Goal: Find contact information: Find contact information

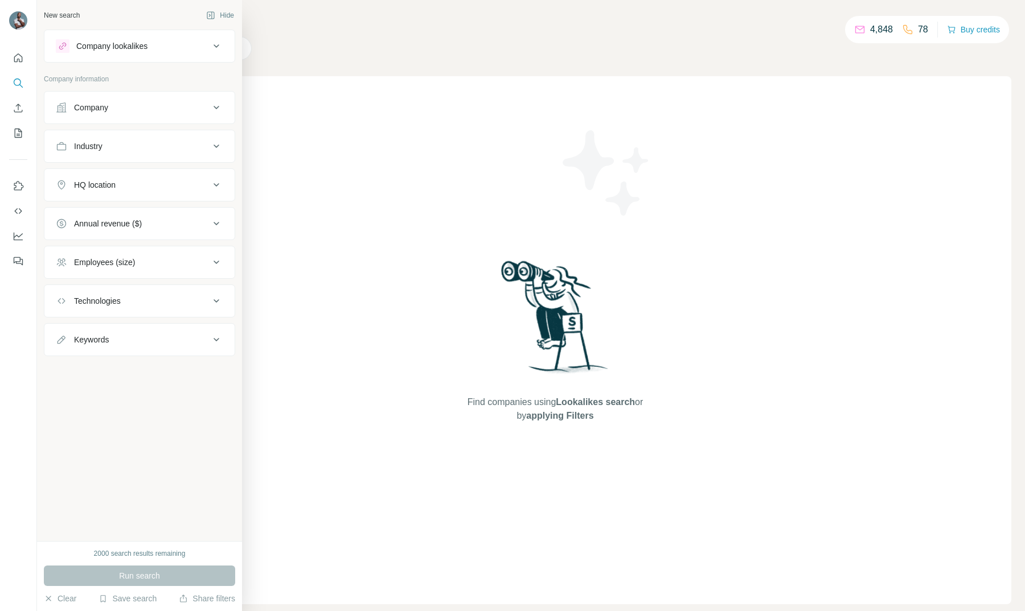
click at [198, 117] on button "Company" at bounding box center [139, 107] width 190 height 27
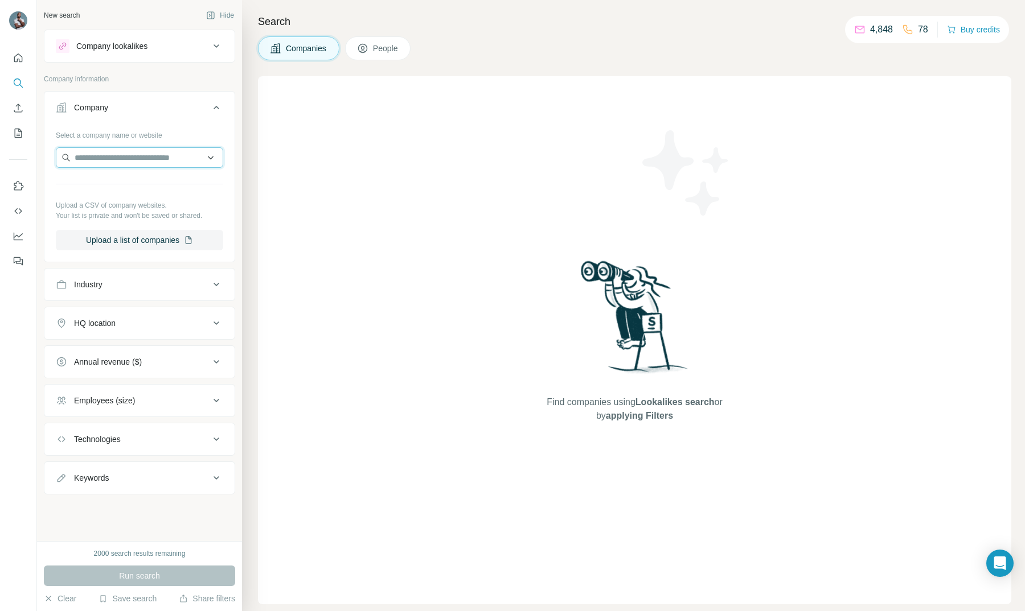
click at [117, 159] on input "text" at bounding box center [139, 157] width 167 height 20
paste input "**********"
type input "**********"
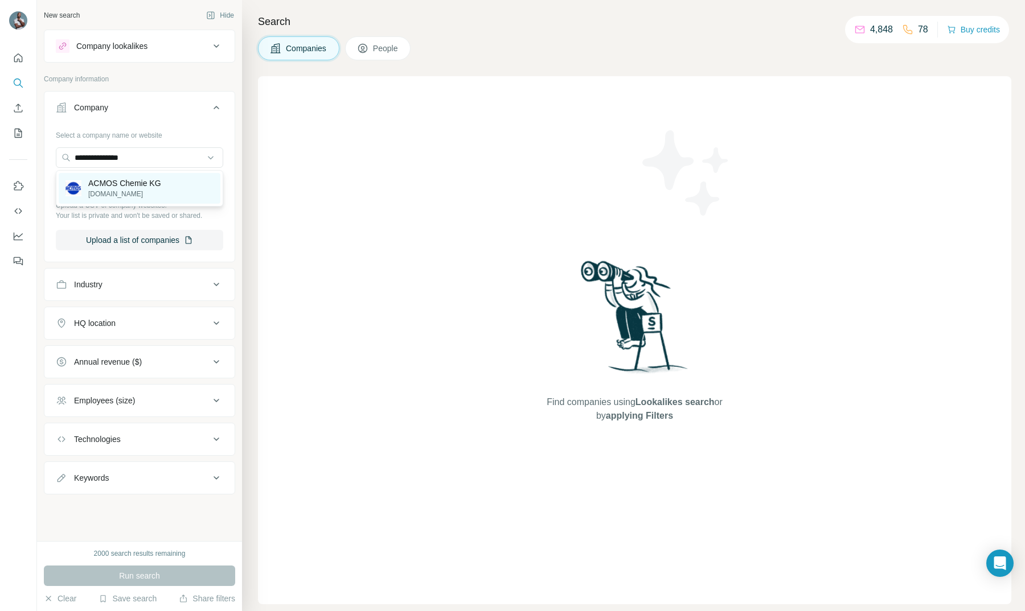
click at [141, 189] on p "[DOMAIN_NAME]" at bounding box center [124, 194] width 73 height 10
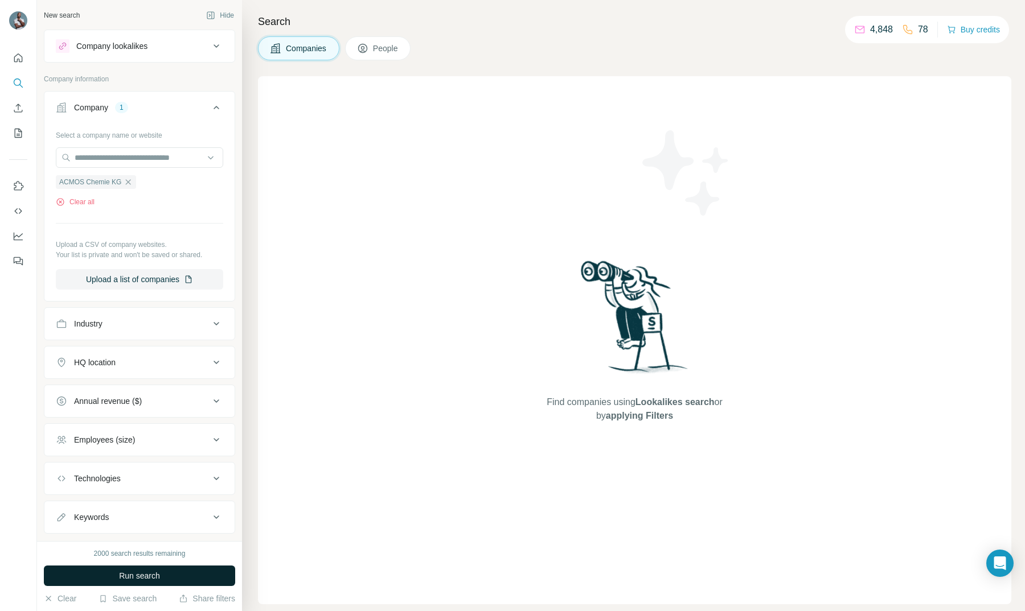
click at [150, 575] on span "Run search" at bounding box center [139, 575] width 41 height 11
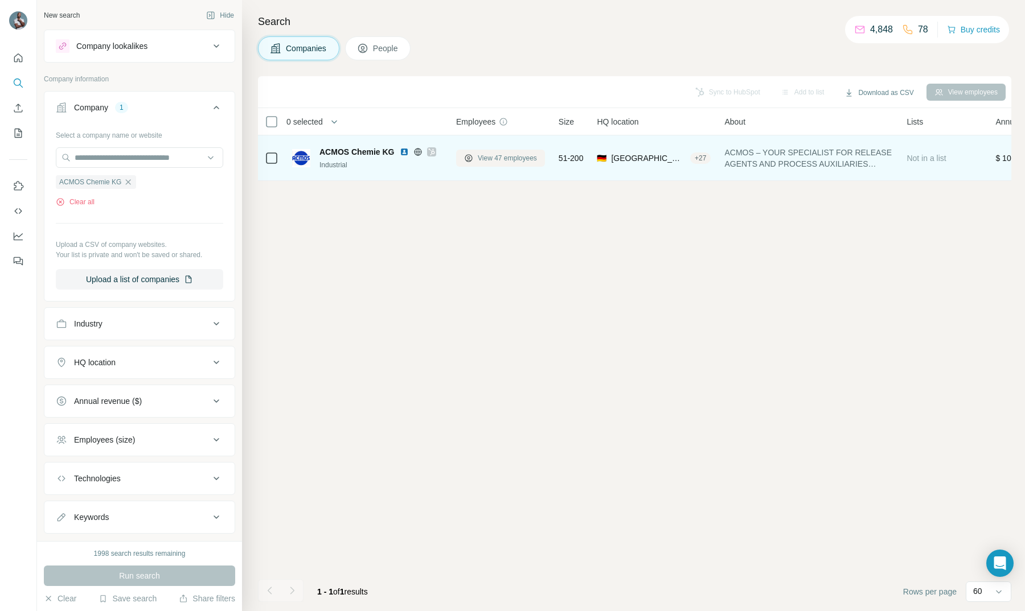
click at [501, 163] on span "View 47 employees" at bounding box center [507, 158] width 59 height 10
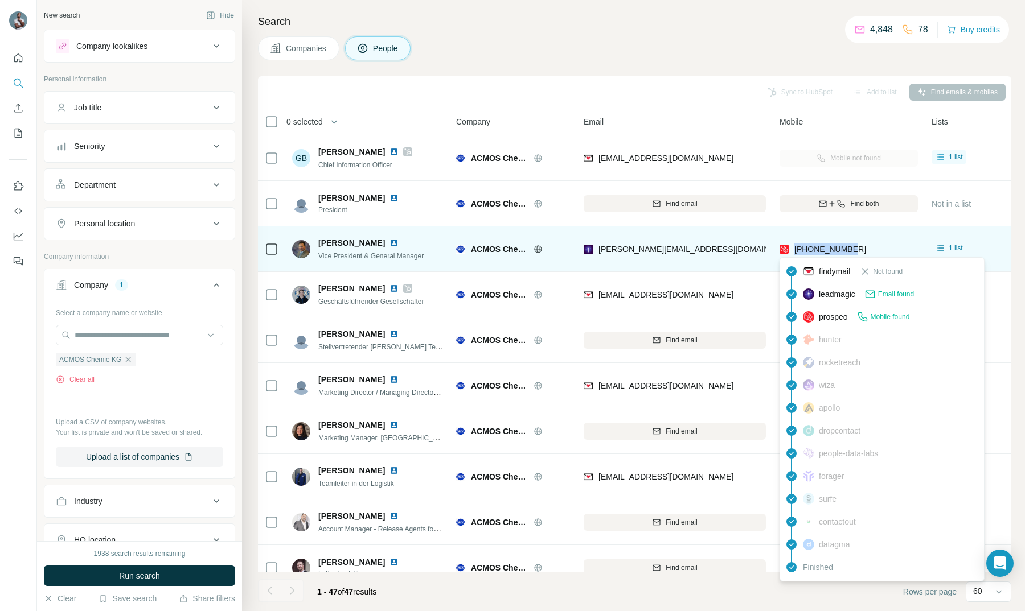
drag, startPoint x: 873, startPoint y: 250, endPoint x: 791, endPoint y: 245, distance: 81.6
click at [791, 245] on div "[PHONE_NUMBER]" at bounding box center [848, 248] width 138 height 31
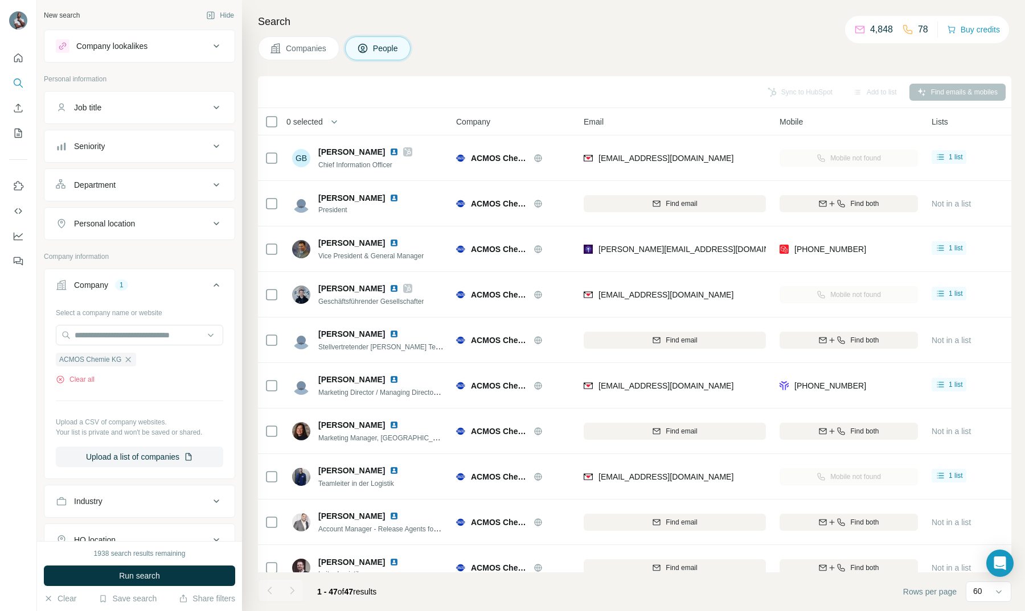
click at [737, 45] on div "Companies People" at bounding box center [634, 48] width 753 height 24
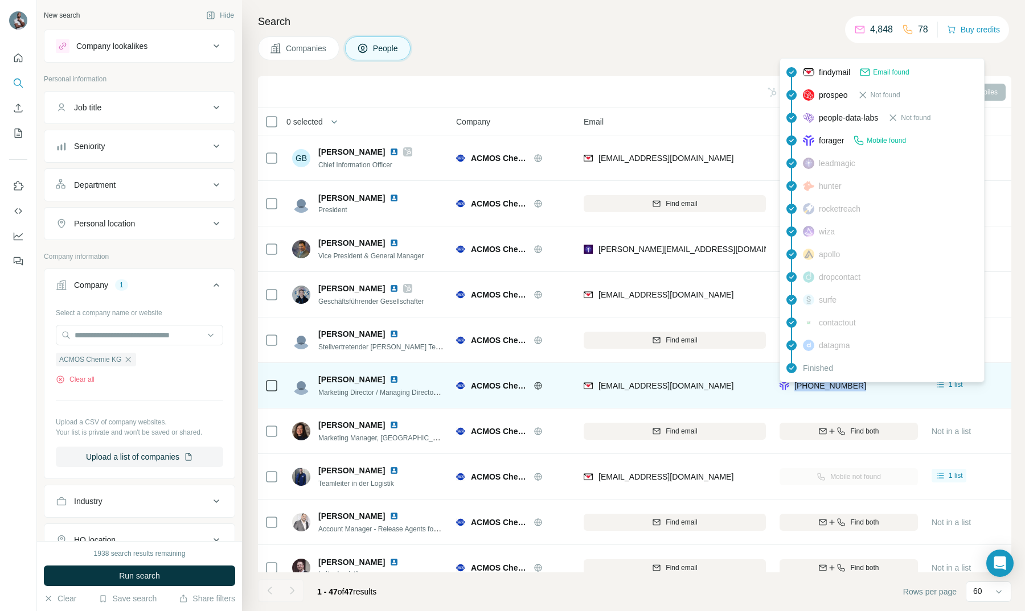
drag, startPoint x: 875, startPoint y: 389, endPoint x: 794, endPoint y: 387, distance: 80.9
click at [794, 387] on div "[PHONE_NUMBER]" at bounding box center [848, 385] width 138 height 31
copy span "[PHONE_NUMBER]"
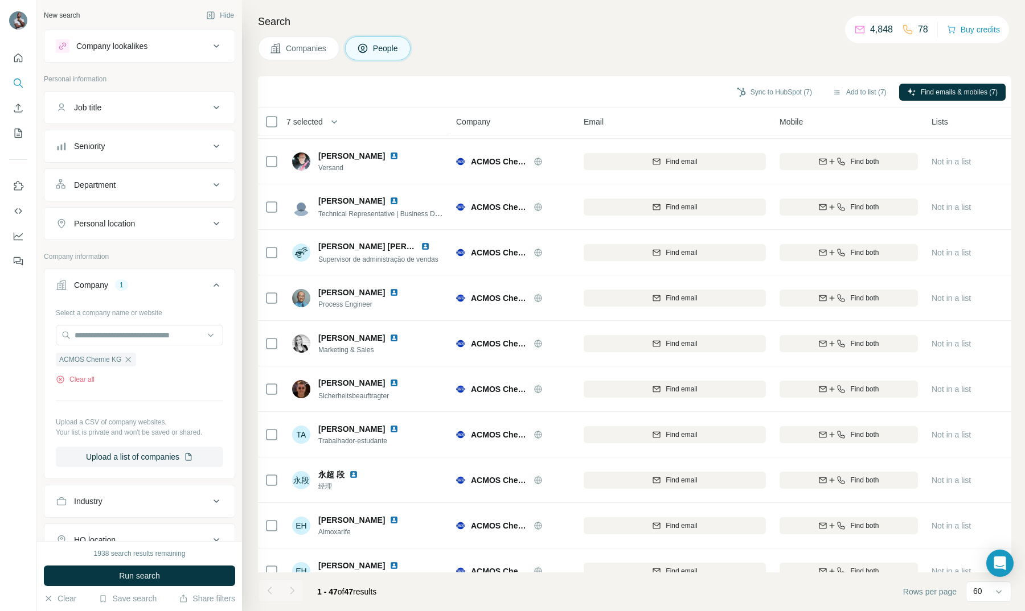
scroll to position [1703, 0]
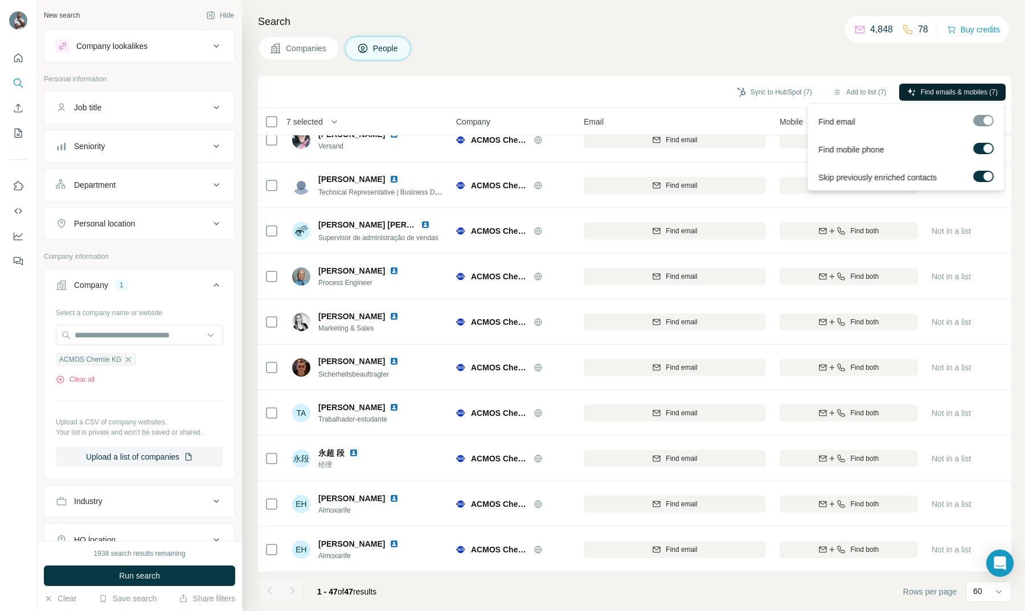
click at [942, 94] on span "Find emails & mobiles (7)" at bounding box center [958, 92] width 77 height 10
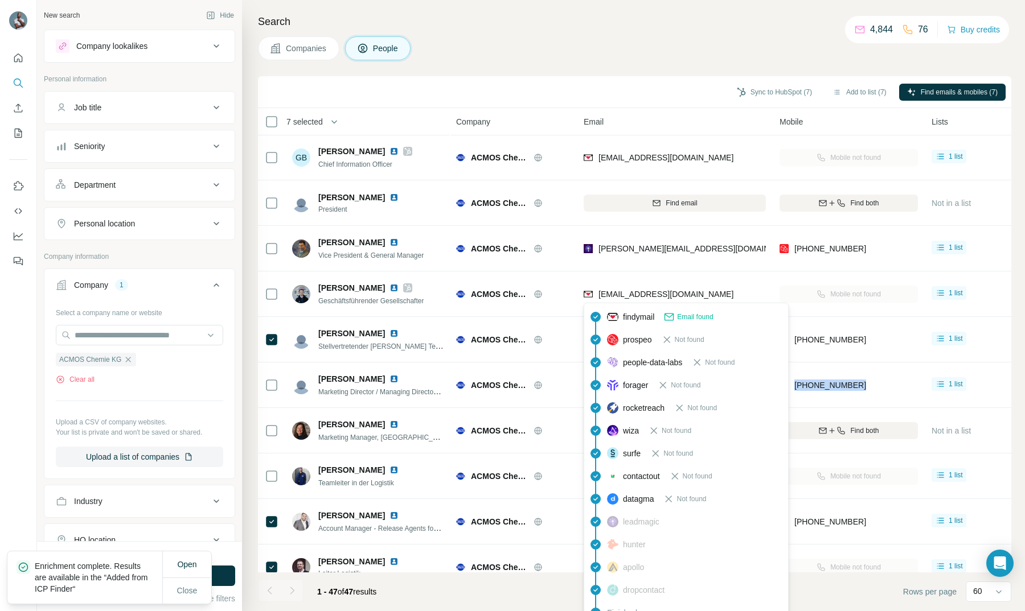
scroll to position [0, 0]
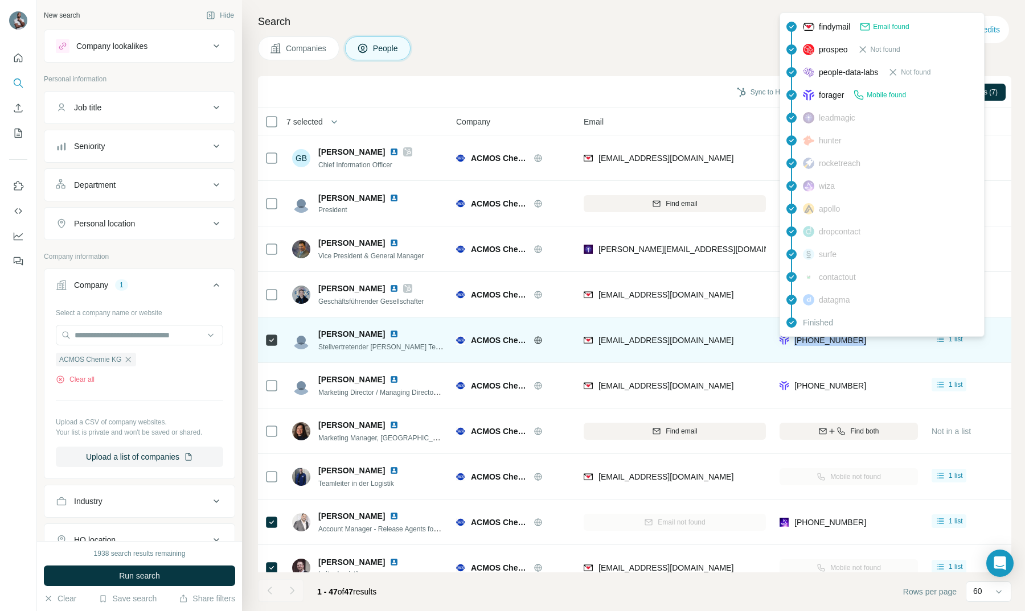
drag, startPoint x: 883, startPoint y: 344, endPoint x: 797, endPoint y: 343, distance: 86.0
click at [797, 343] on div "[PHONE_NUMBER]" at bounding box center [848, 339] width 138 height 31
copy span "4915256478321"
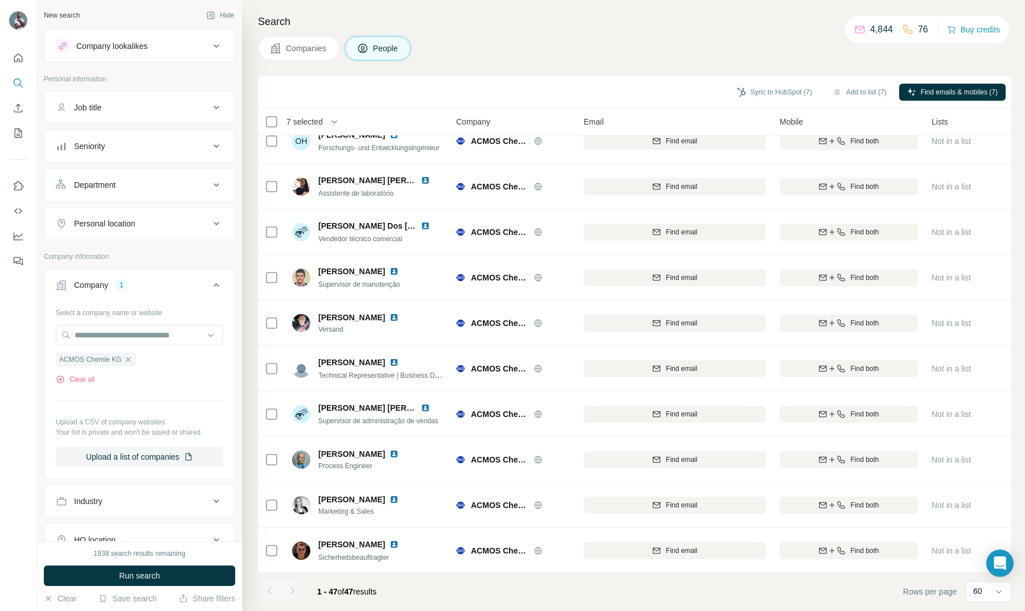
scroll to position [1703, 0]
